Goal: Information Seeking & Learning: Learn about a topic

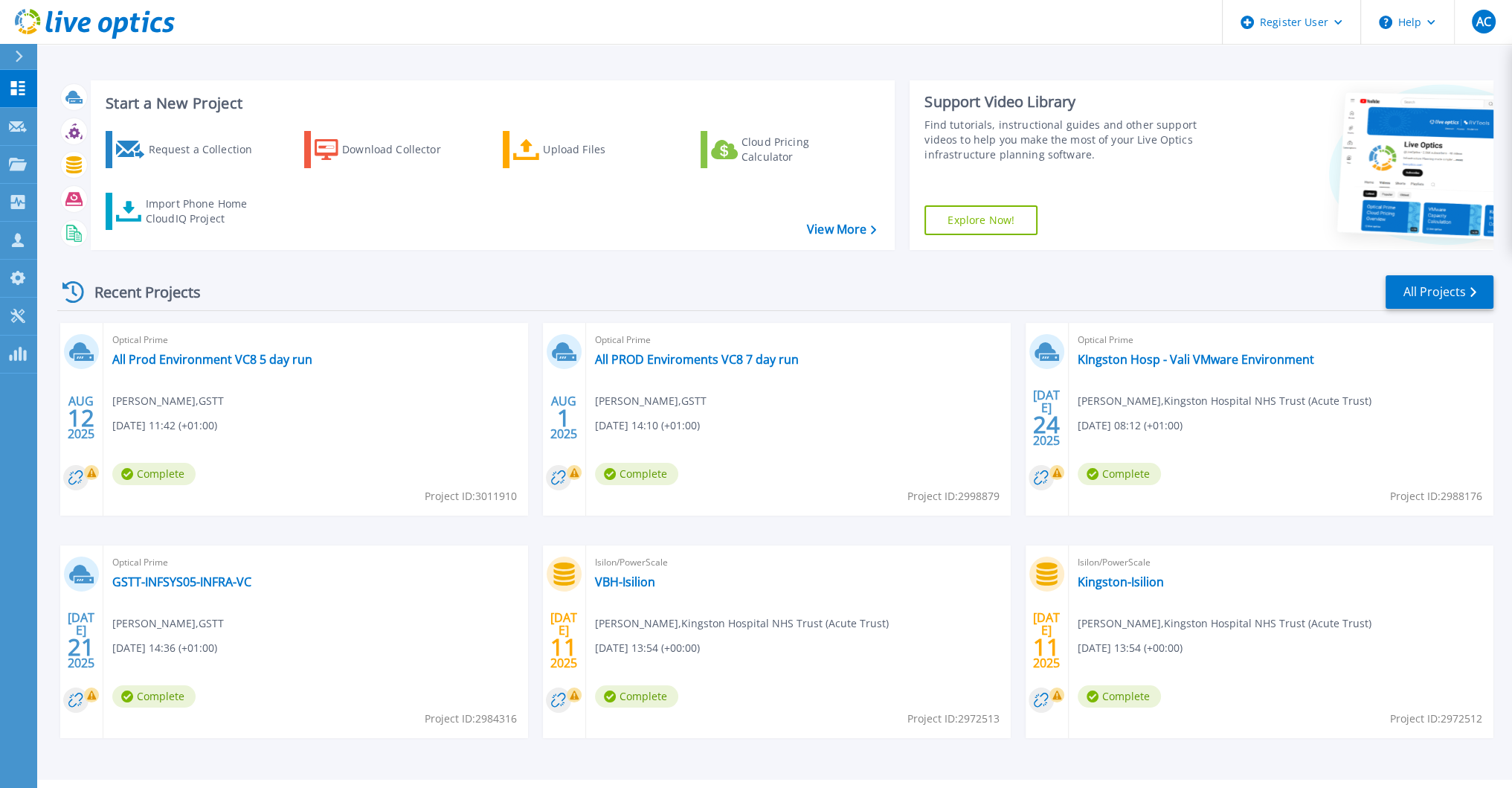
click at [788, 693] on div "Isilon/PowerScale VBH-Isilion Jonathan Stemp , Kingston Hospital NHS Trust (Acu…" at bounding box center [798, 641] width 425 height 192
click at [1120, 359] on link "KIngston Hosp - Vali VMware Environment" at bounding box center [1195, 359] width 237 height 15
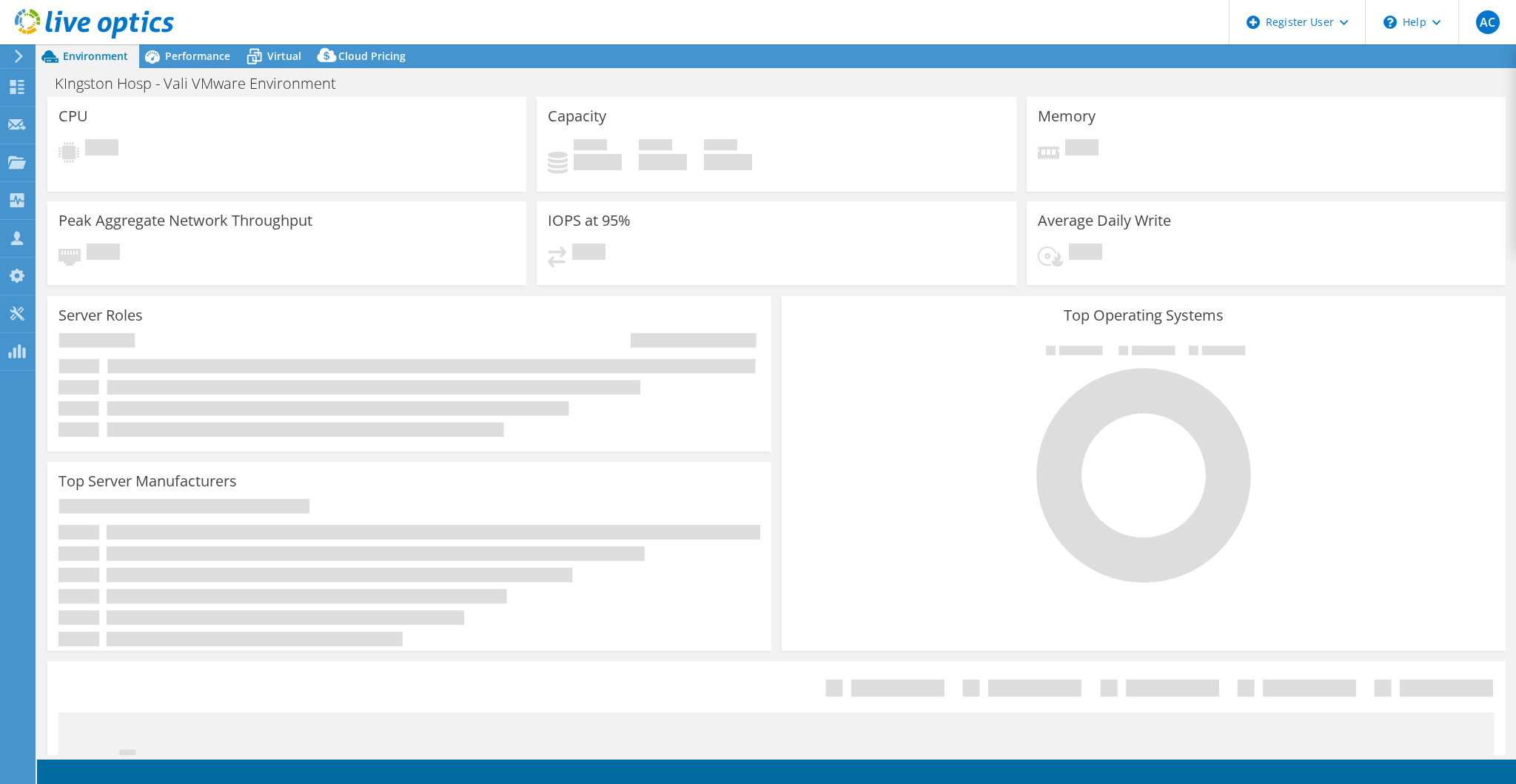
select select "USD"
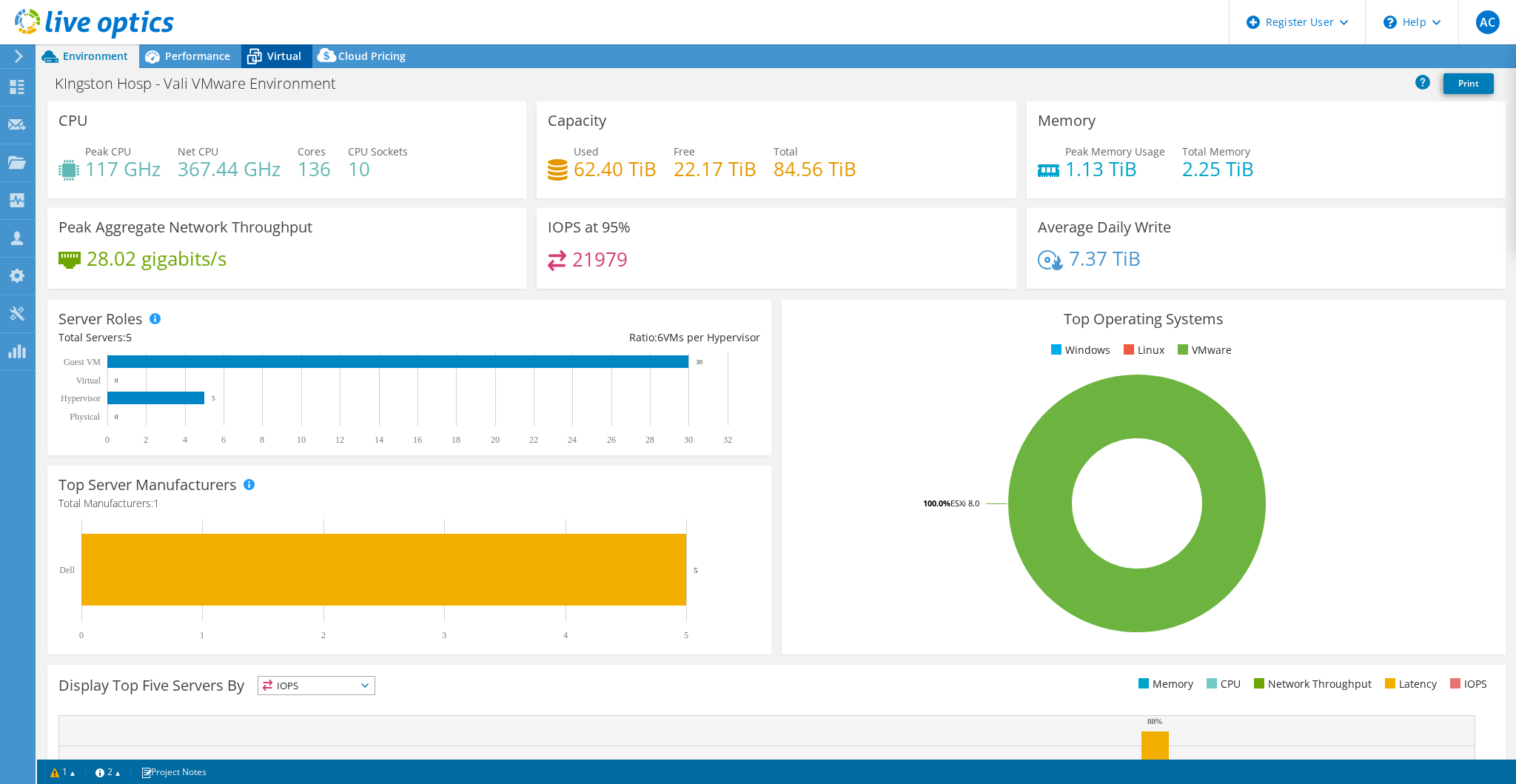
click at [293, 58] on span "Virtual" at bounding box center [284, 55] width 34 height 14
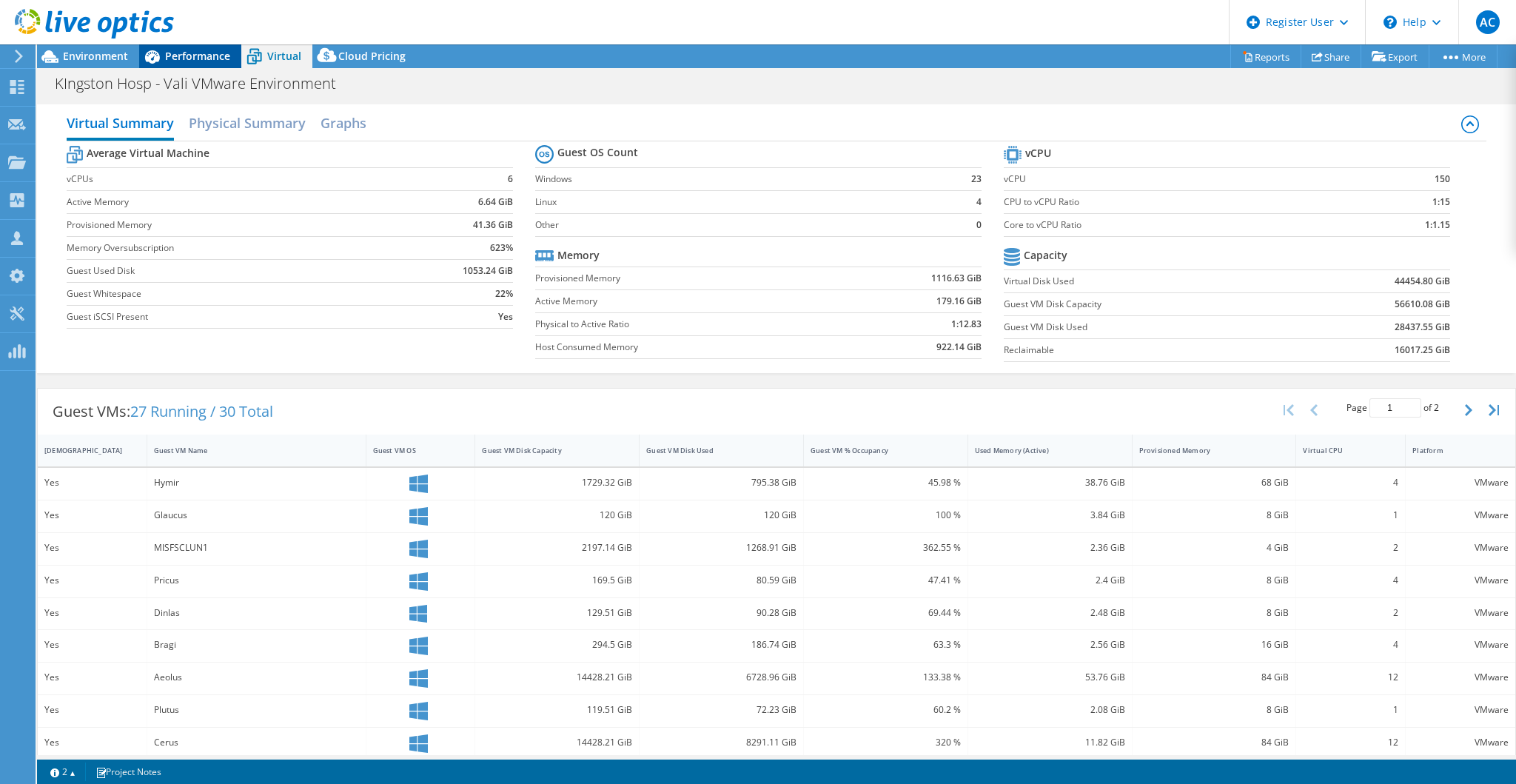
click at [234, 60] on div "Performance" at bounding box center [190, 55] width 102 height 23
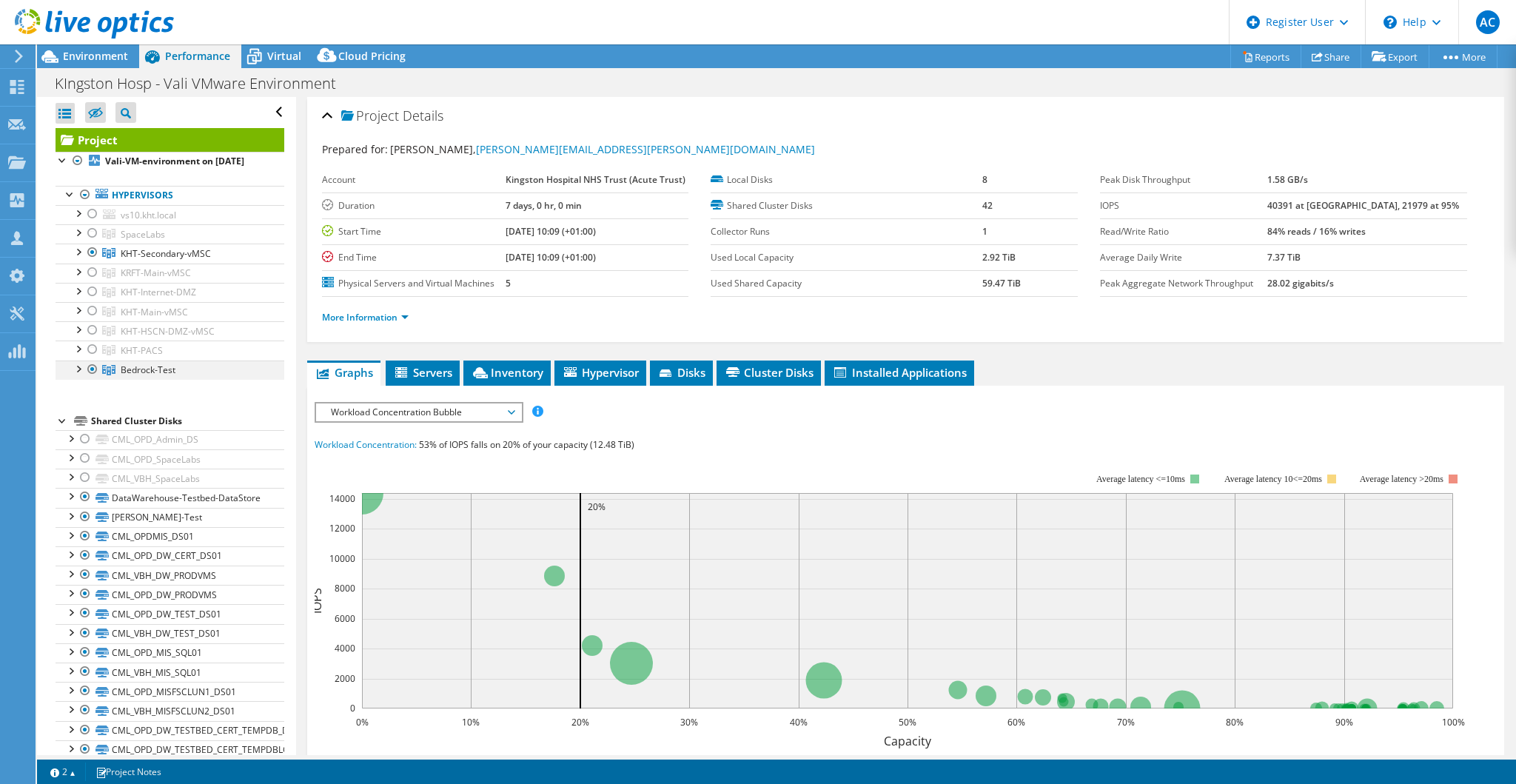
click at [75, 375] on div at bounding box center [78, 368] width 15 height 15
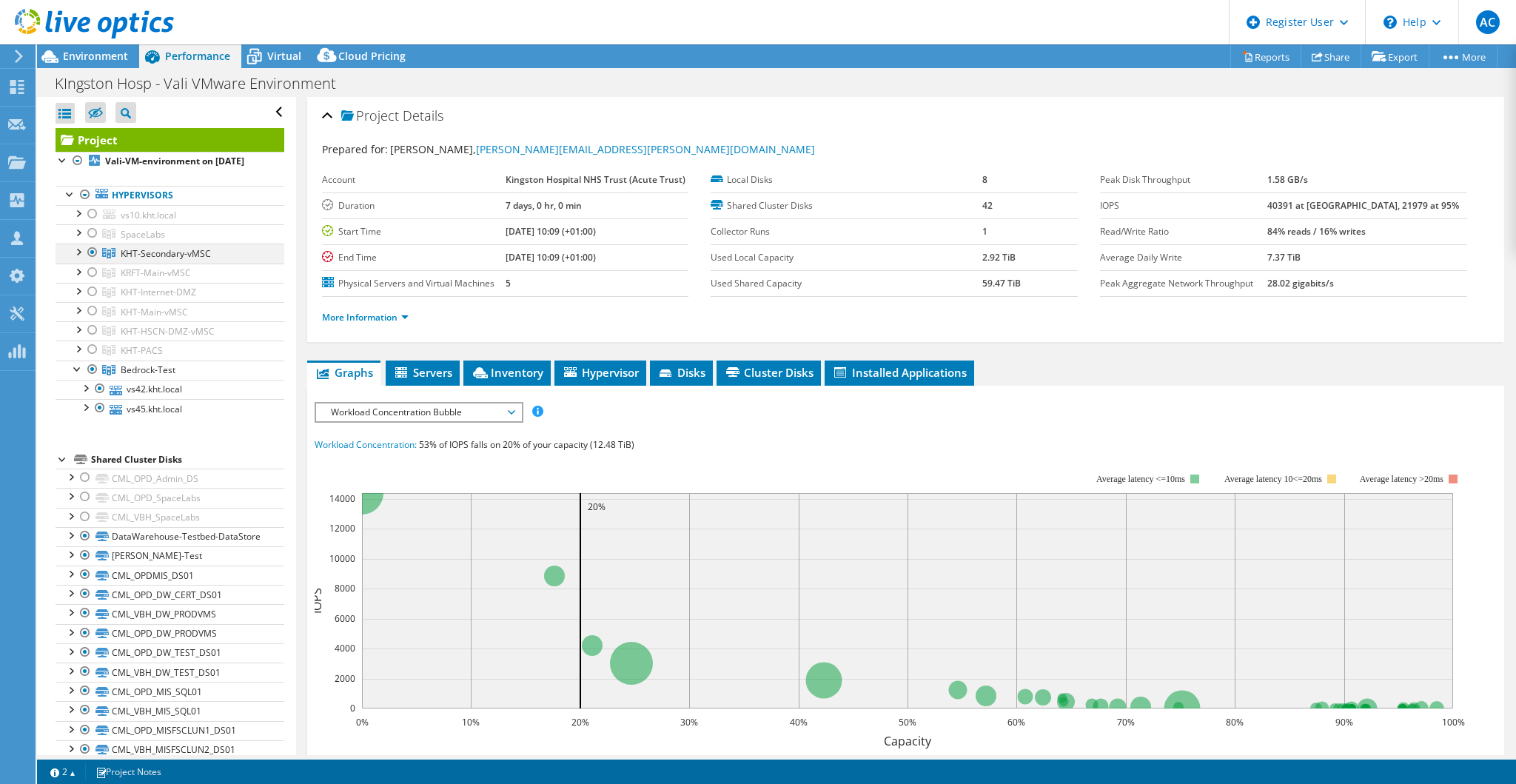
click at [83, 258] on div at bounding box center [78, 251] width 15 height 15
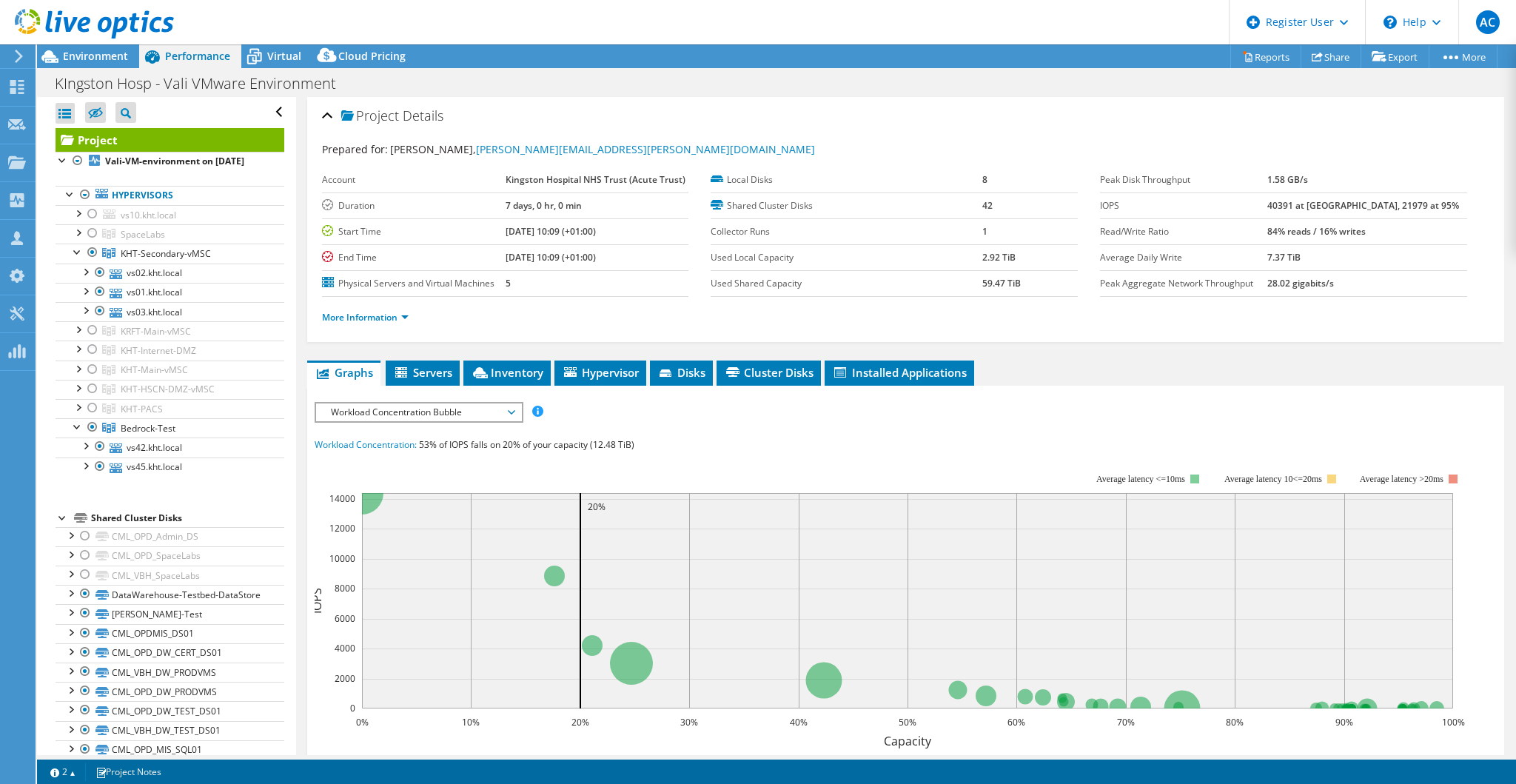
click at [136, 457] on link "vs42.kht.local" at bounding box center [170, 446] width 229 height 20
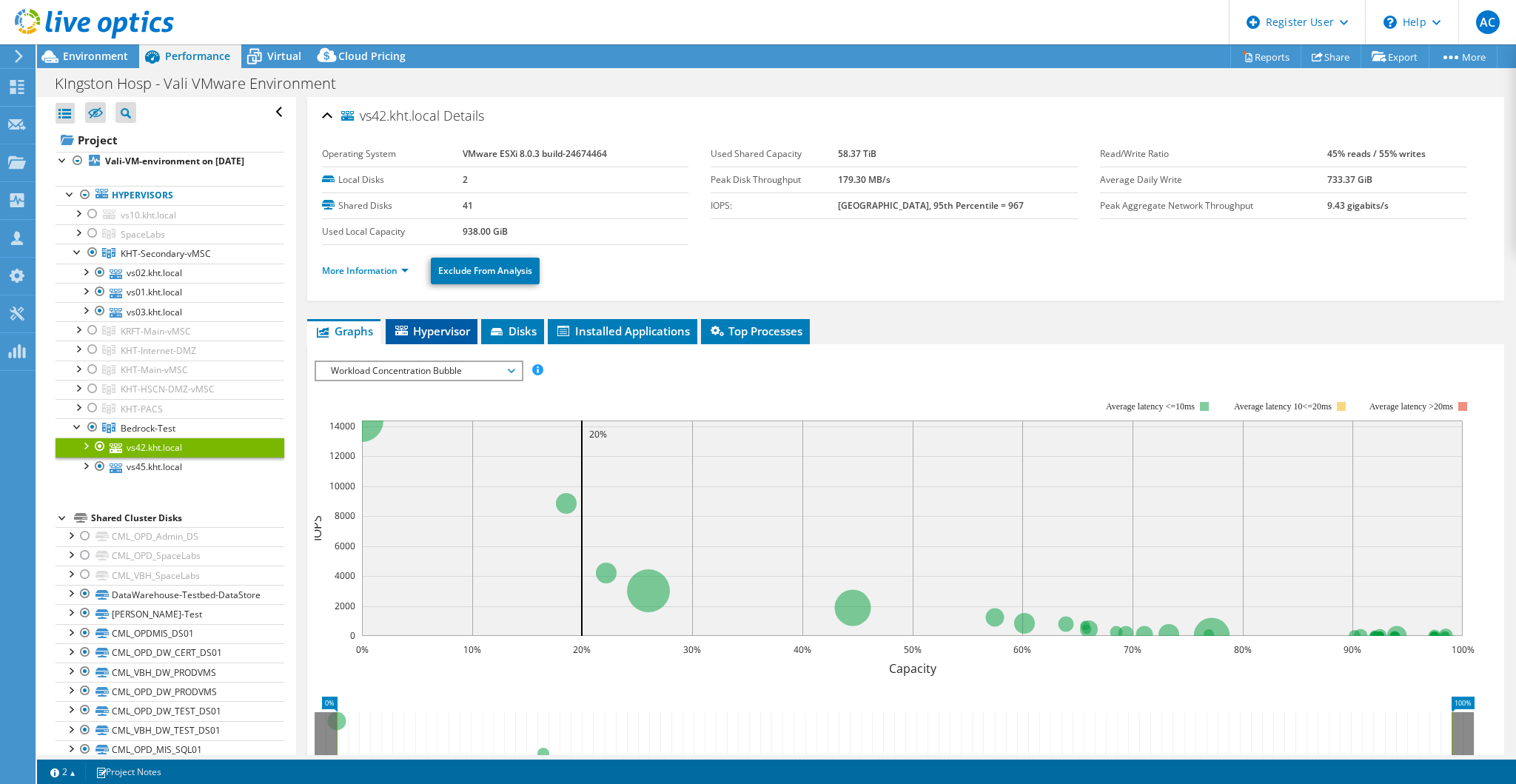
click at [409, 324] on span "Hypervisor" at bounding box center [432, 331] width 77 height 15
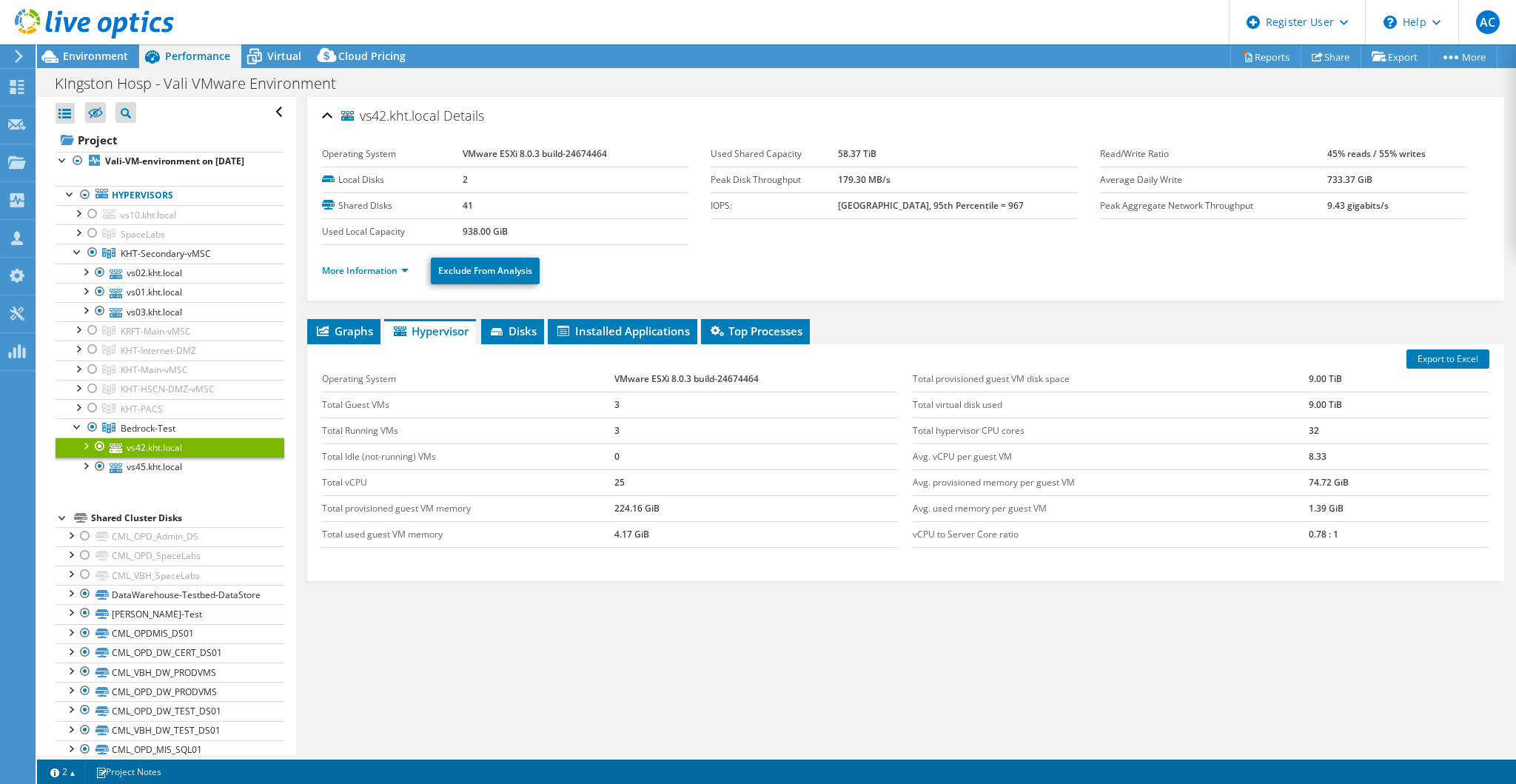
drag, startPoint x: 589, startPoint y: 373, endPoint x: 826, endPoint y: 391, distance: 237.7
click at [826, 391] on tbody "Operating System VMware ESXi 8.0.3 build-24674464 Total Guest VMs 3 Total Runni…" at bounding box center [610, 457] width 577 height 181
click at [809, 378] on td "VMware ESXi 8.0.3 build-24674464" at bounding box center [756, 380] width 283 height 26
drag, startPoint x: 766, startPoint y: 369, endPoint x: 595, endPoint y: 370, distance: 171.0
click at [595, 370] on tr "Operating System VMware ESXi 8.0.3 build-24674464" at bounding box center [610, 380] width 577 height 26
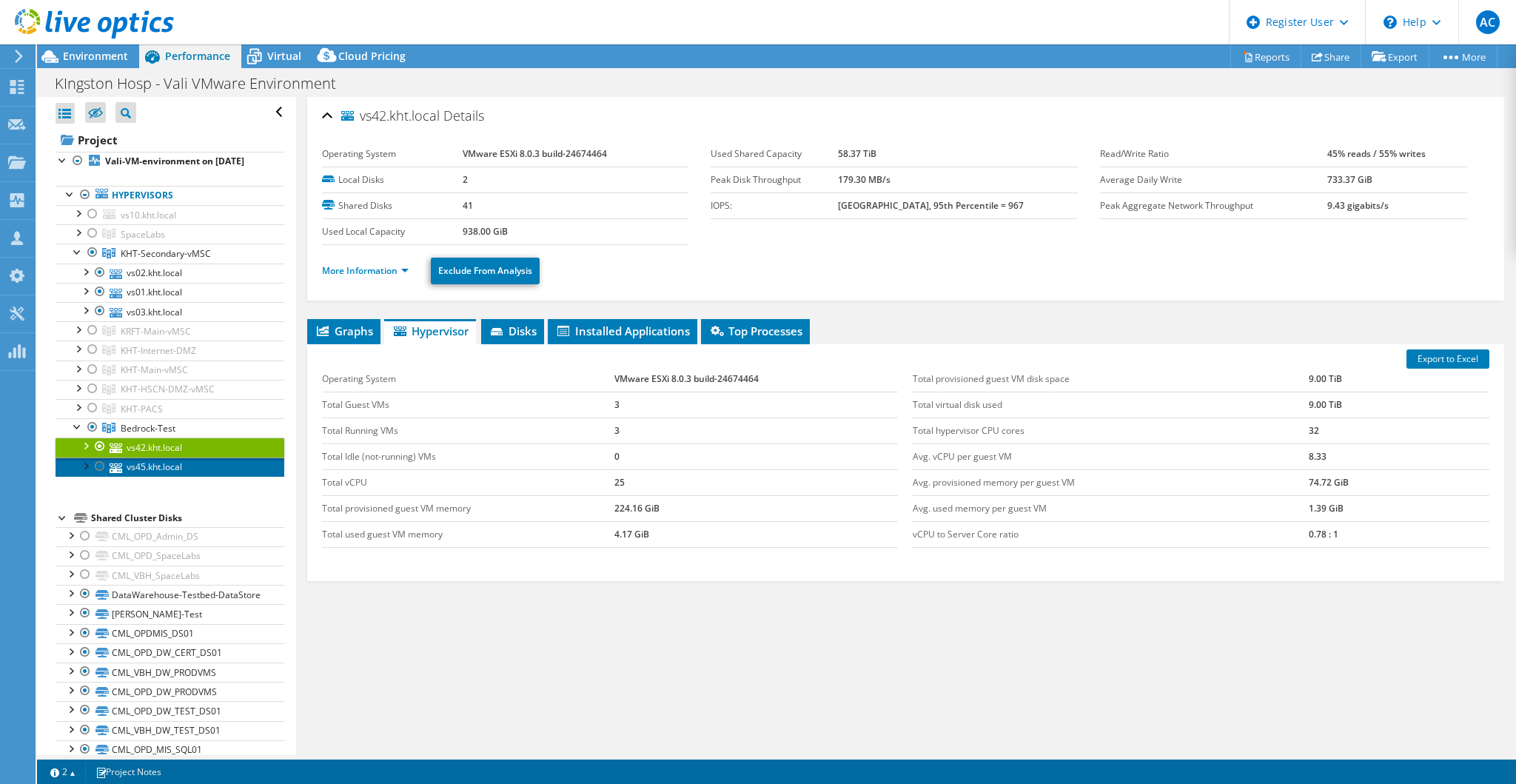
click at [143, 476] on link "vs45.kht.local" at bounding box center [170, 467] width 229 height 20
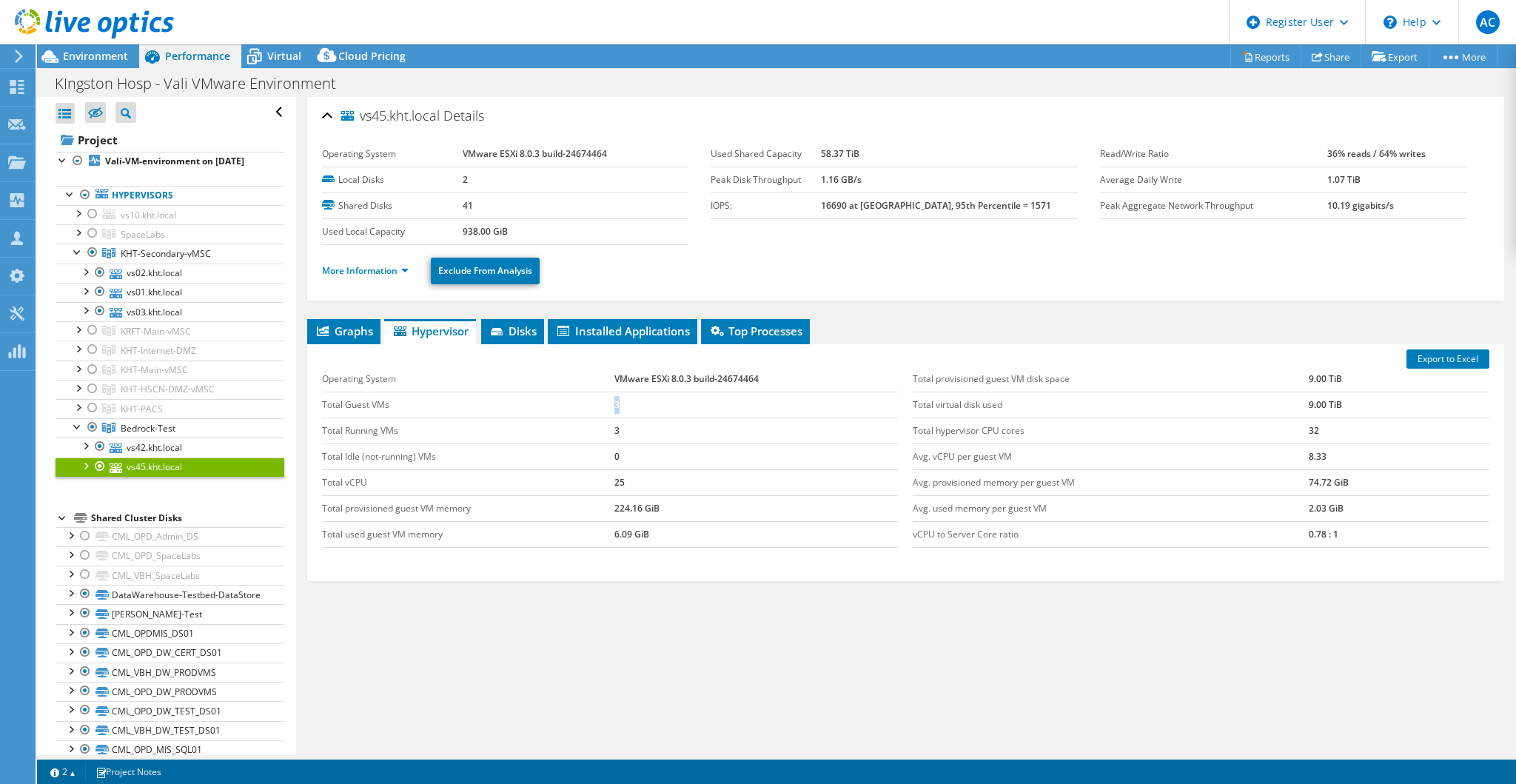
drag, startPoint x: 619, startPoint y: 405, endPoint x: 608, endPoint y: 396, distance: 14.2
click at [608, 396] on tr "Total Guest VMs 3" at bounding box center [610, 404] width 577 height 26
click at [350, 272] on link "More Information" at bounding box center [365, 270] width 86 height 12
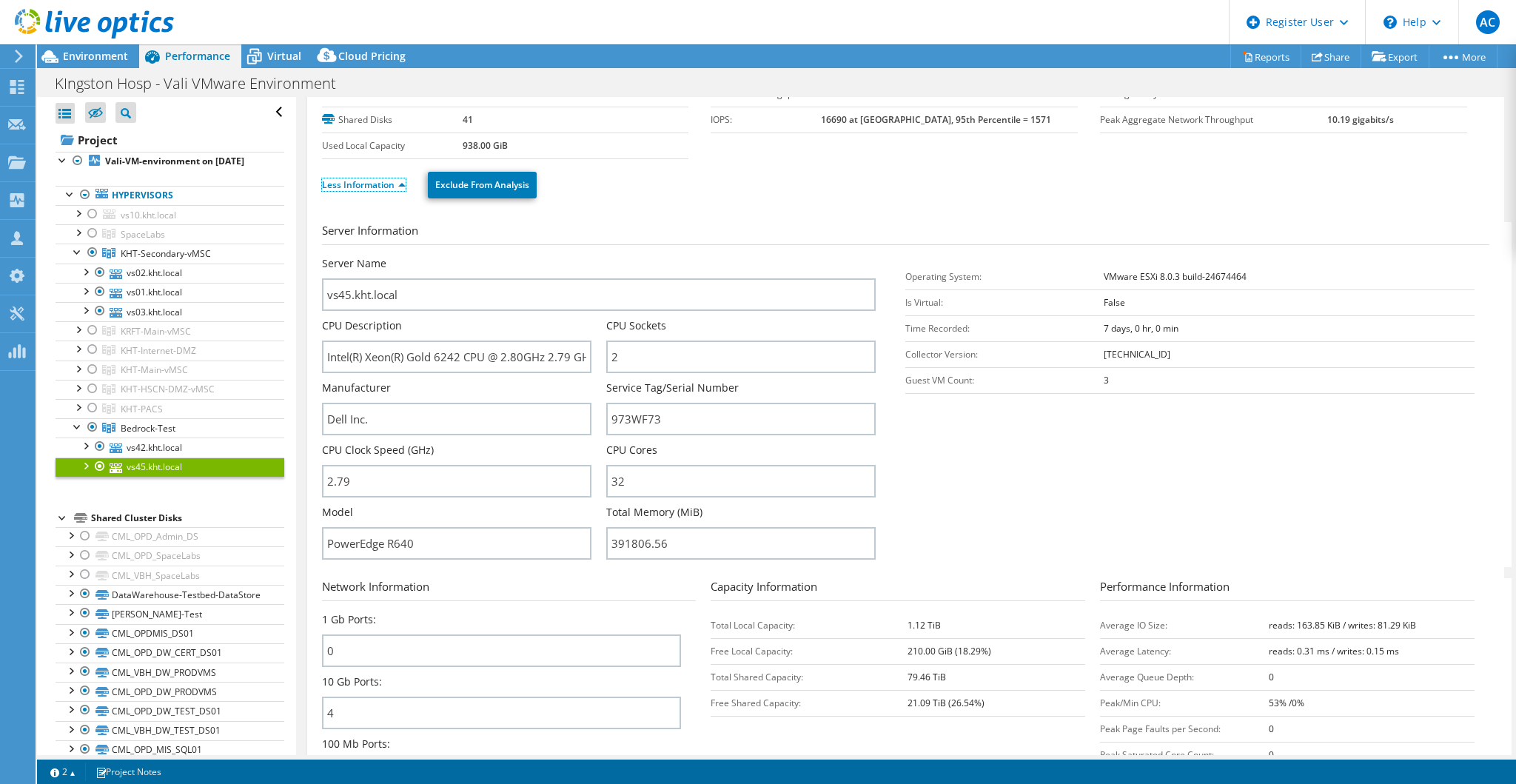
scroll to position [148, 0]
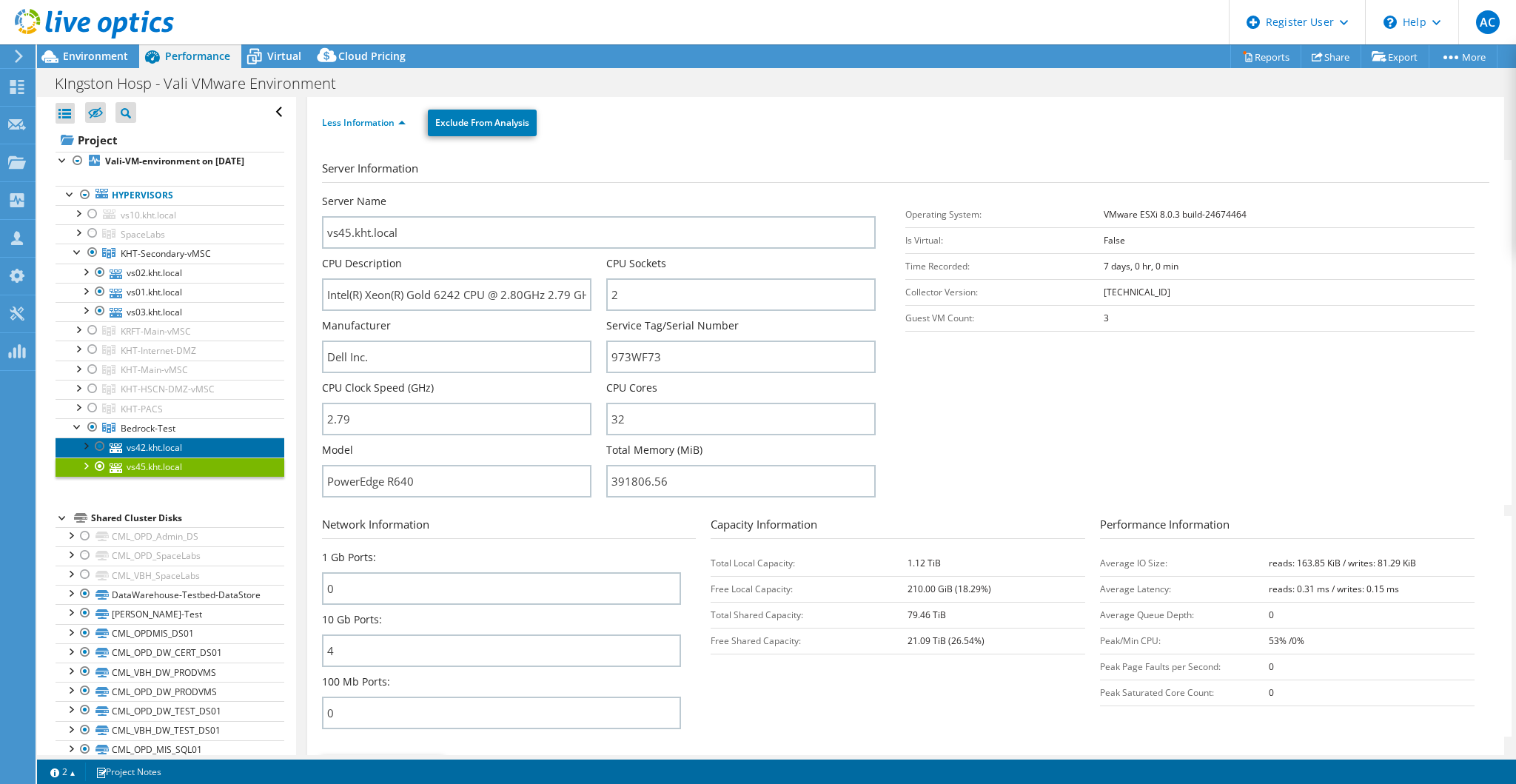
click at [184, 457] on link "vs42.kht.local" at bounding box center [170, 446] width 229 height 20
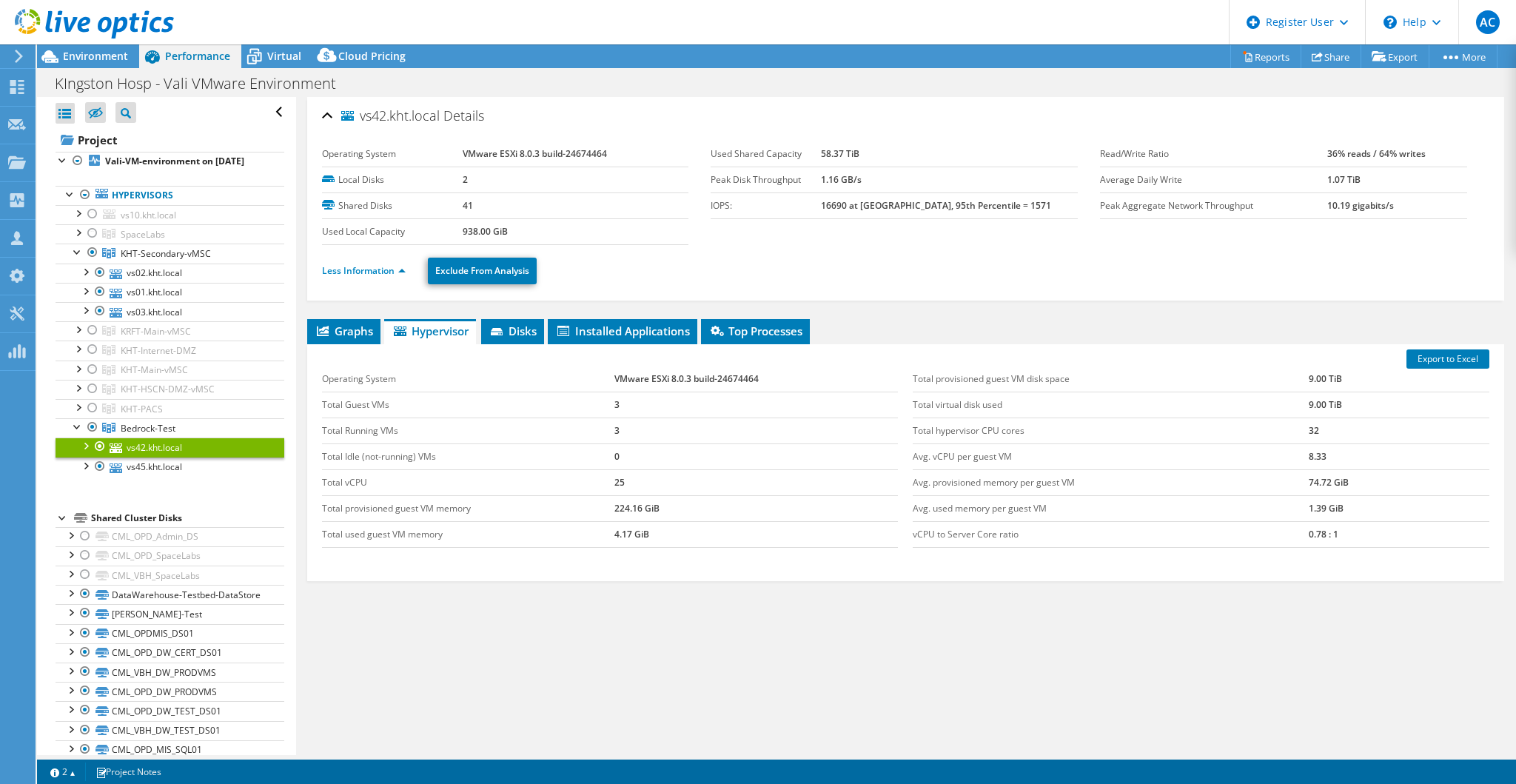
scroll to position [0, 0]
click at [385, 268] on link "More Information" at bounding box center [365, 270] width 86 height 12
